Goal: Information Seeking & Learning: Learn about a topic

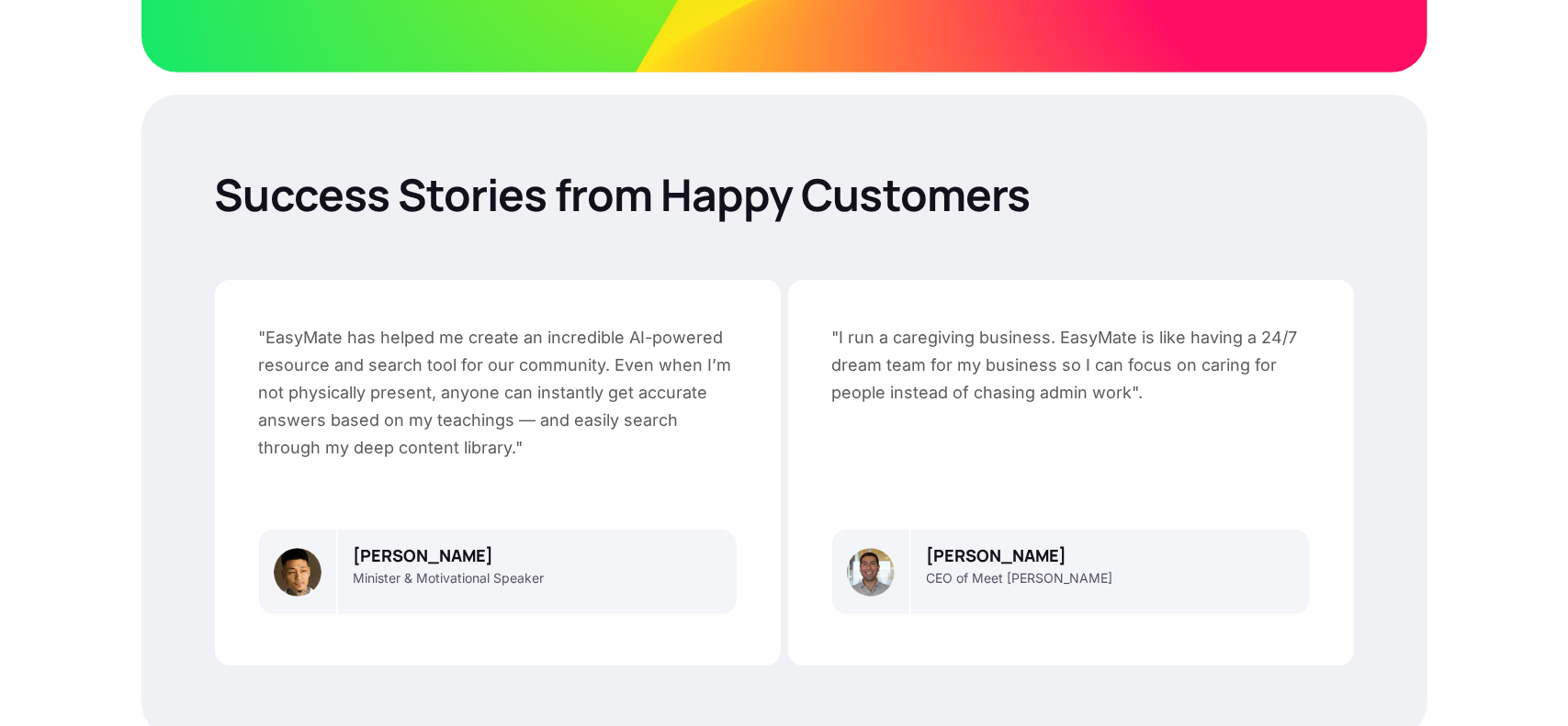
scroll to position [4528, 0]
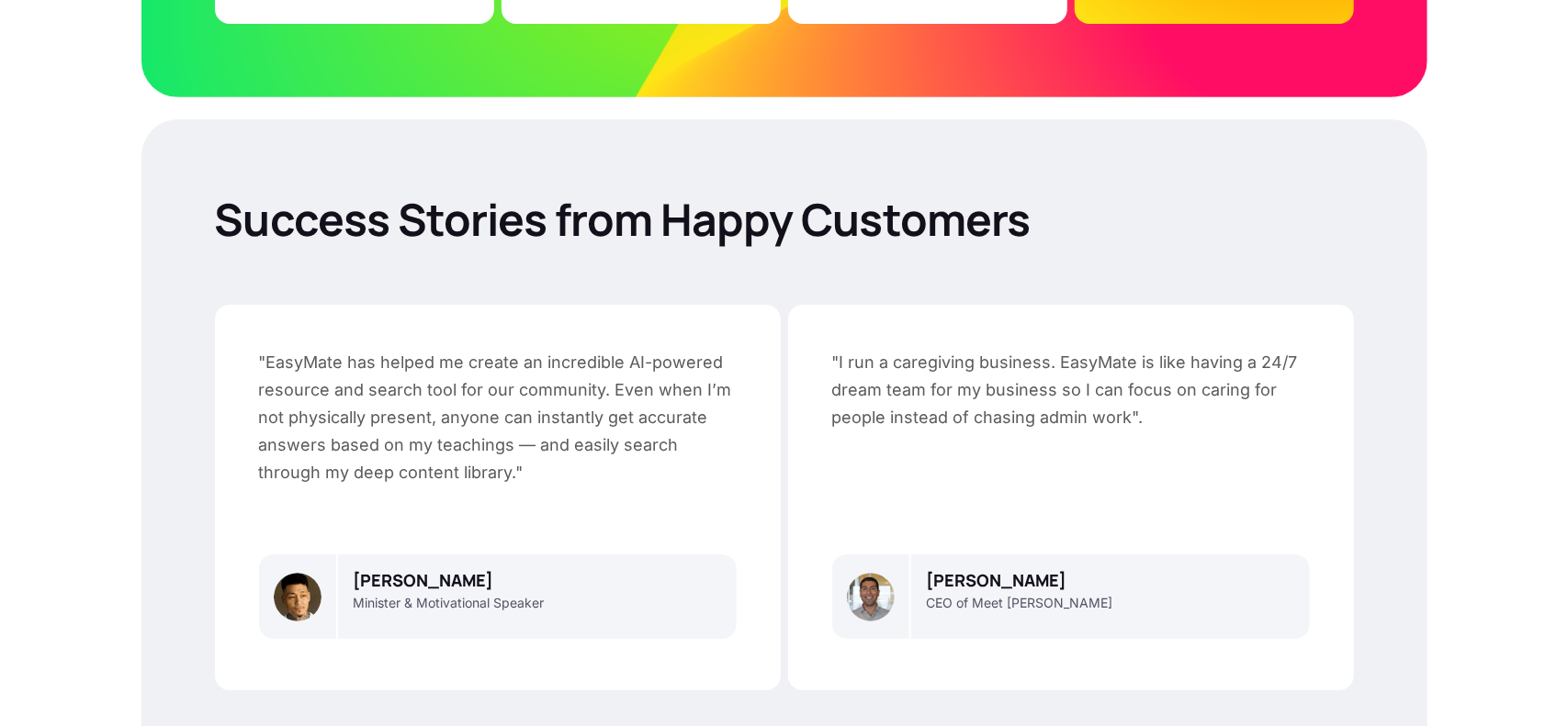
scroll to position [4528, 0]
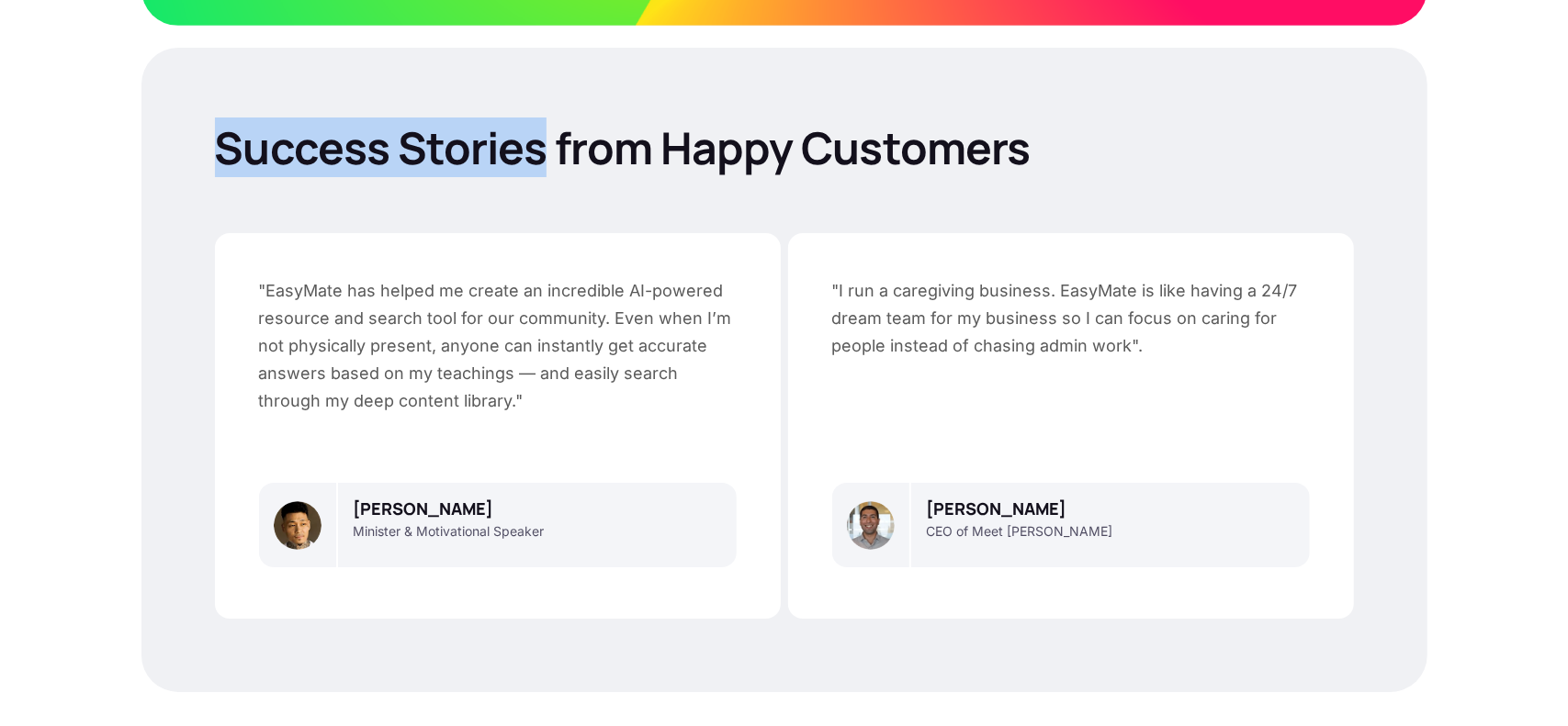
drag, startPoint x: 546, startPoint y: 146, endPoint x: 215, endPoint y: 147, distance: 331.0
click at [219, 146] on p "Success Stories from Happy Customers" at bounding box center [784, 148] width 1139 height 53
copy p "Success Stories"
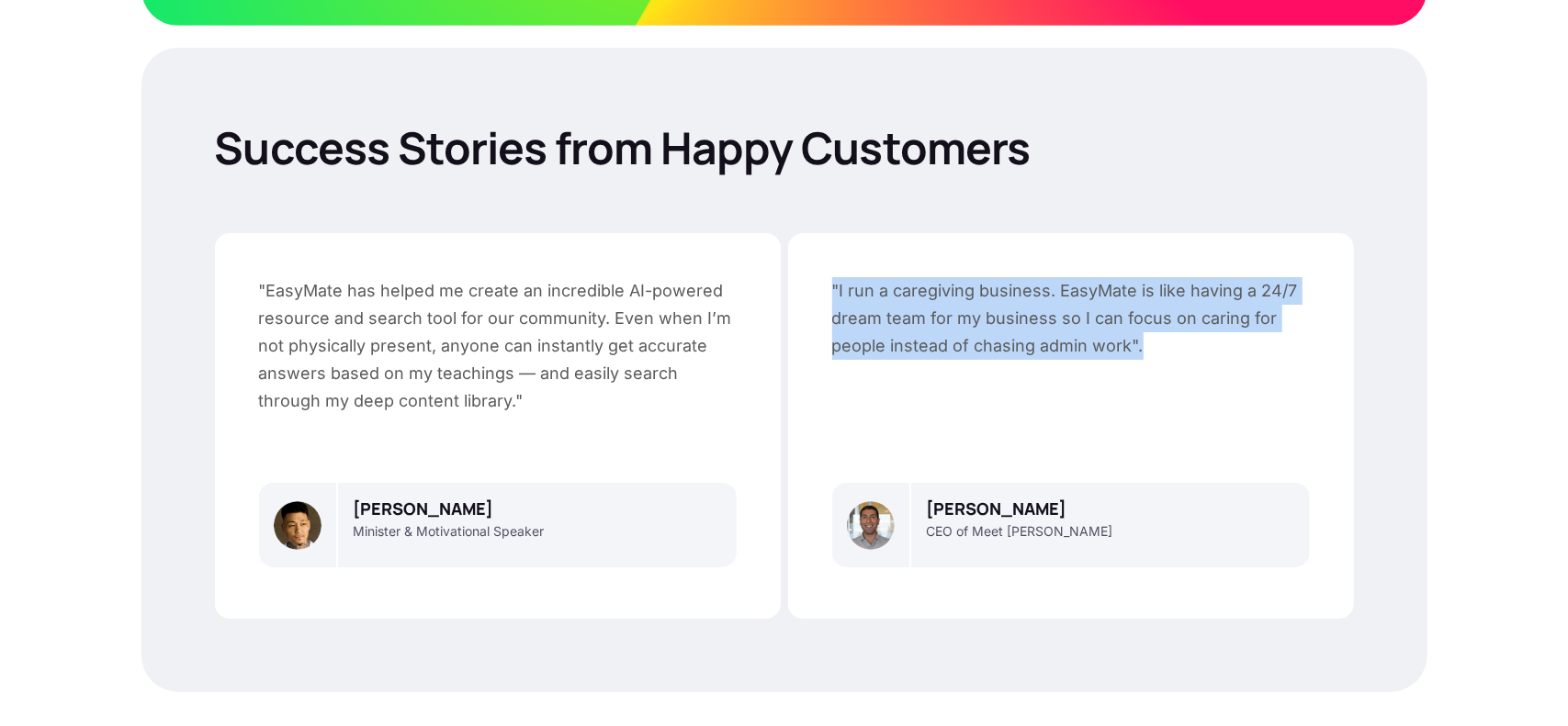
drag, startPoint x: 1172, startPoint y: 341, endPoint x: 832, endPoint y: 296, distance: 343.0
click at [832, 296] on p ""I run a caregiving business. EasyMate is like having a 24/7 dream team for my …" at bounding box center [1071, 318] width 477 height 82
copy p ""I run a caregiving business. EasyMate is like having a 24/7 dream team for my …"
